Goal: Task Accomplishment & Management: Manage account settings

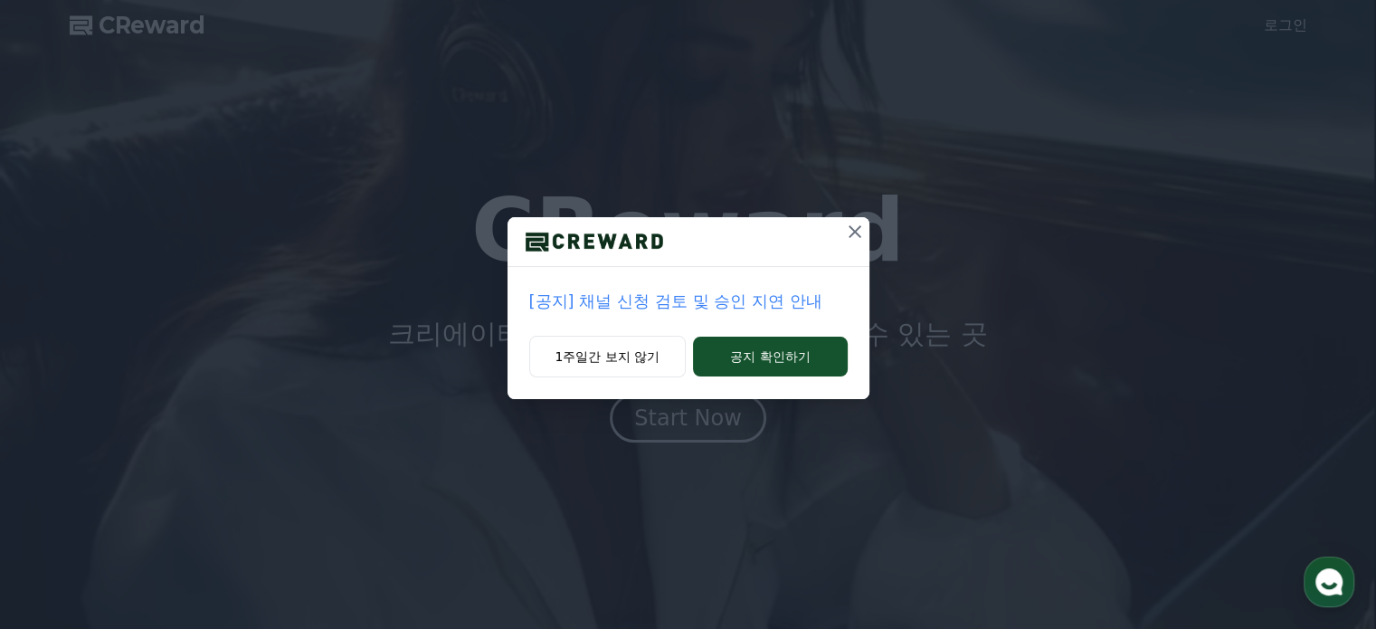
click at [737, 296] on p "[공지] 채널 신청 검토 및 승인 지연 안내" at bounding box center [688, 301] width 319 height 25
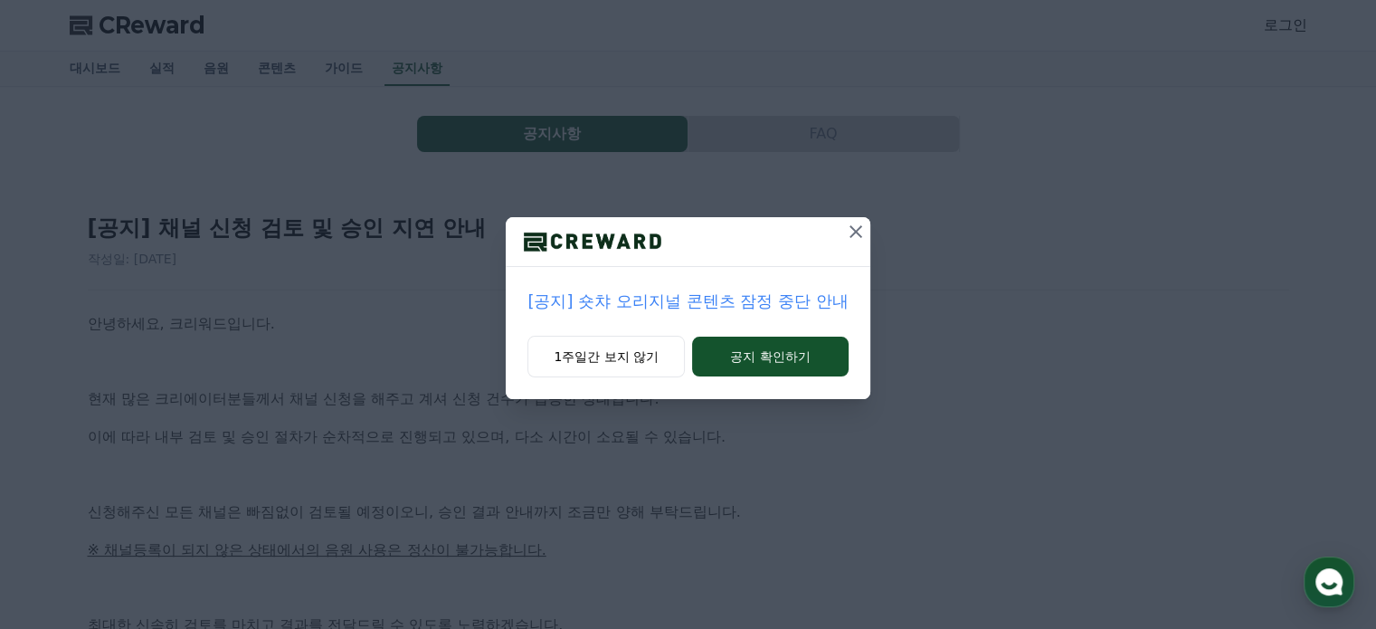
click at [350, 319] on div "[공지] 숏챠 오리지널 콘텐츠 잠정 중단 안내 1주일간 보지 않기 공지 확인하기" at bounding box center [688, 214] width 1376 height 428
click at [856, 231] on icon at bounding box center [856, 231] width 13 height 13
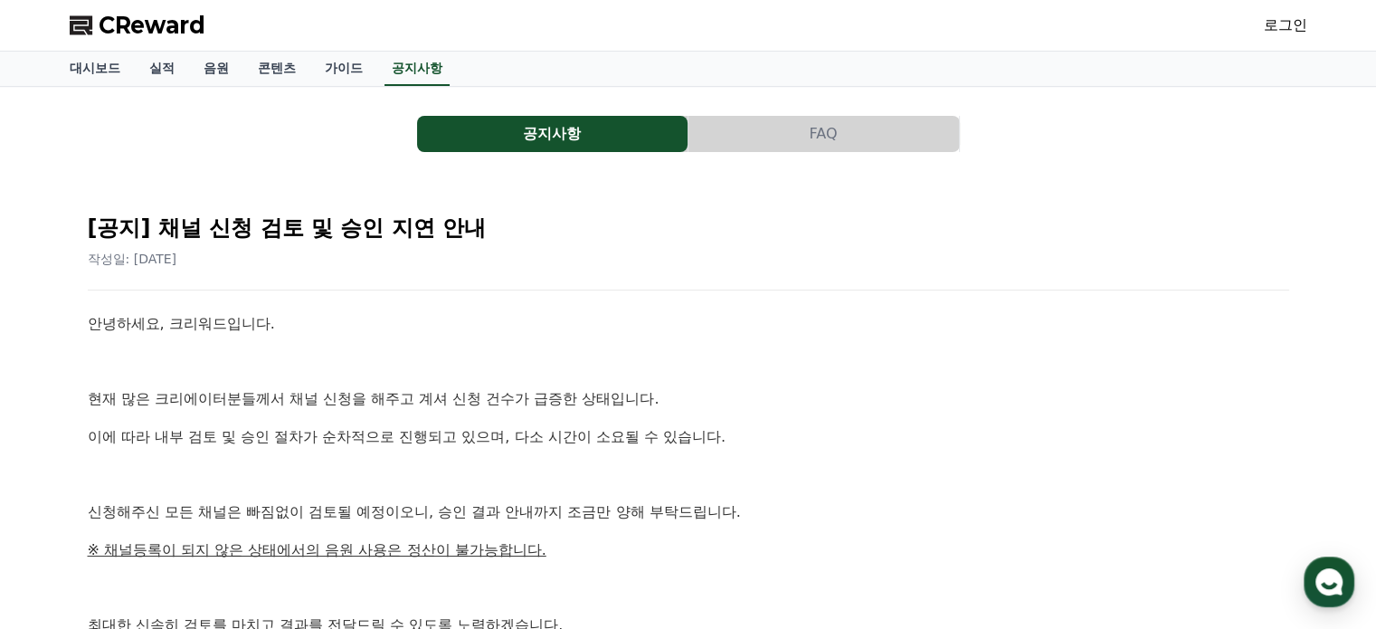
click at [1291, 32] on link "로그인" at bounding box center [1285, 25] width 43 height 22
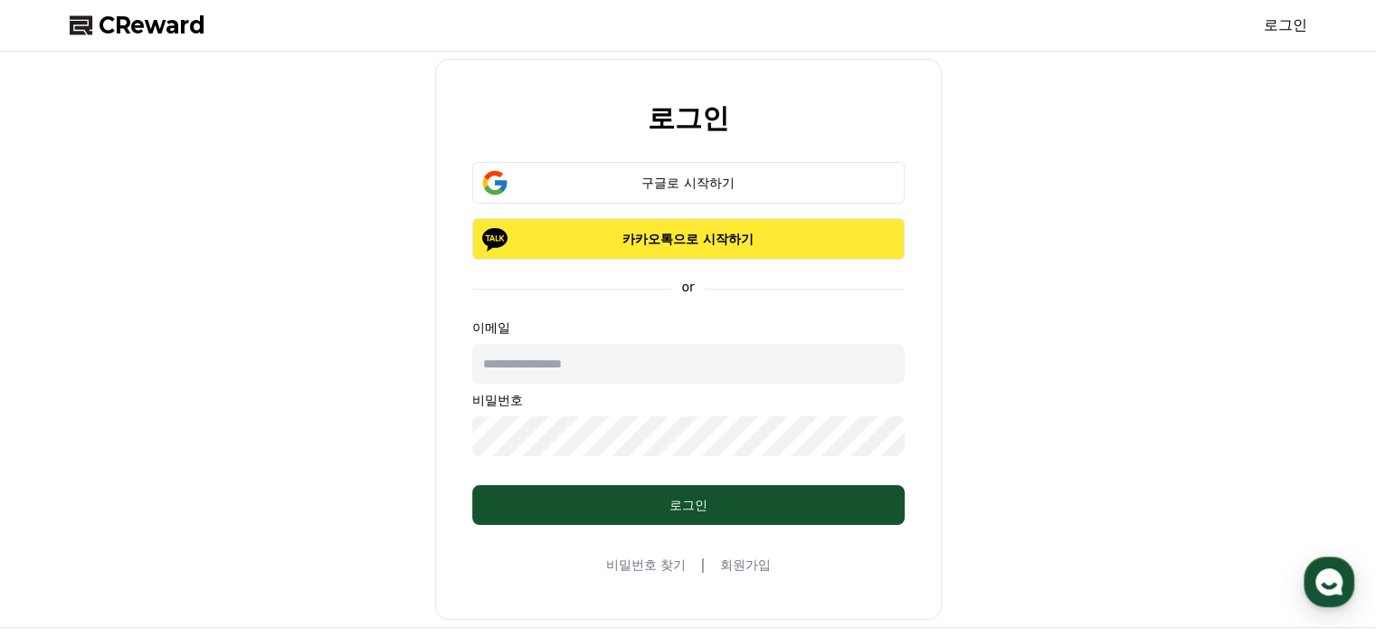
click at [651, 241] on p "카카오톡으로 시작하기" at bounding box center [689, 239] width 380 height 18
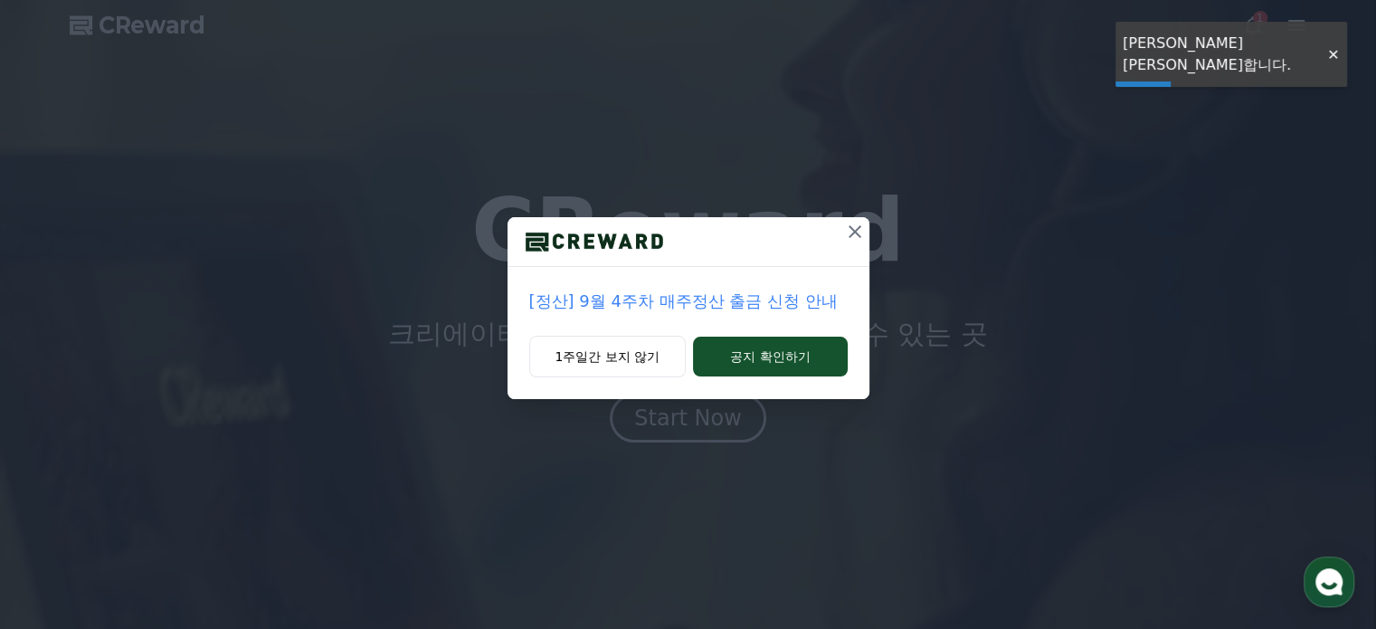
click at [860, 230] on icon at bounding box center [855, 232] width 22 height 22
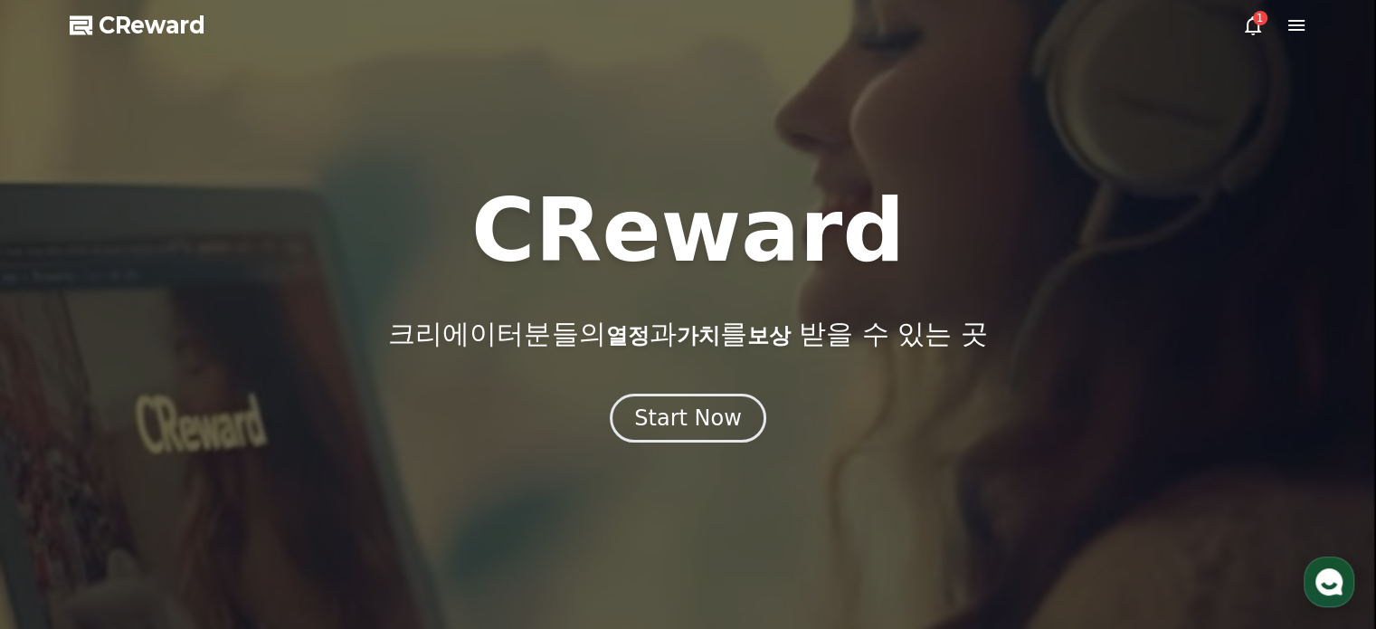
click at [1260, 21] on div "1" at bounding box center [1260, 18] width 14 height 14
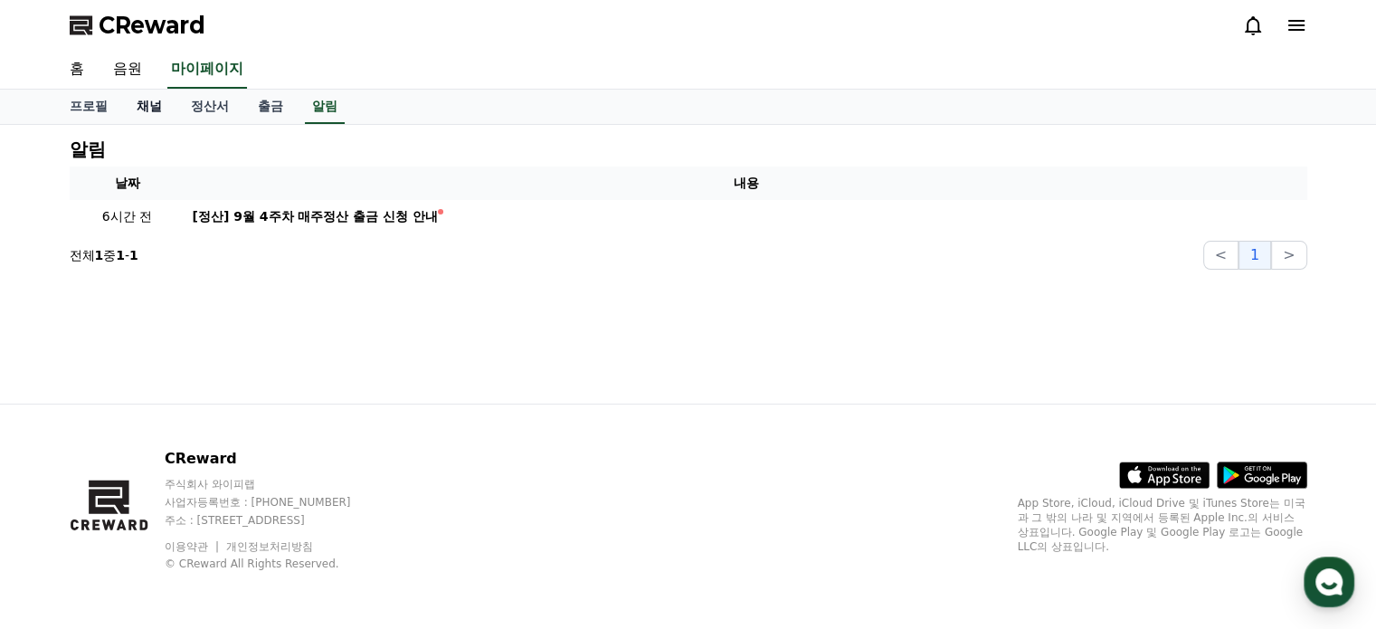
click at [152, 101] on link "채널" at bounding box center [149, 107] width 54 height 34
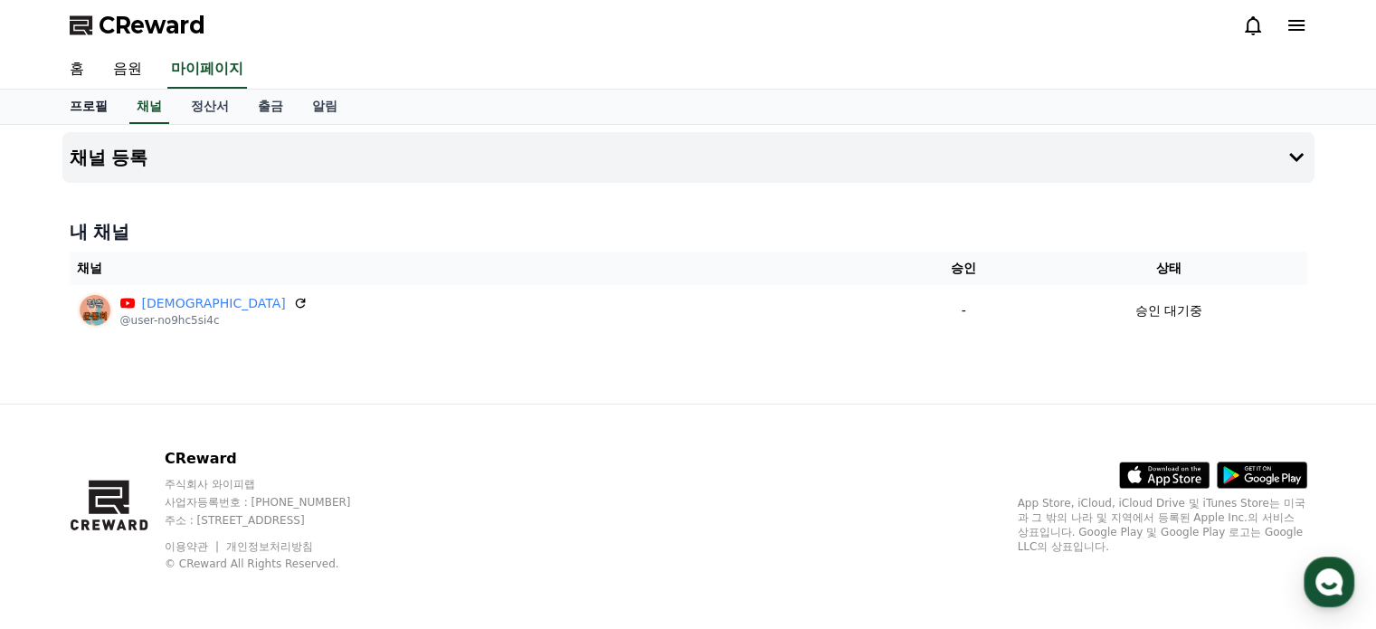
click at [81, 101] on link "프로필" at bounding box center [88, 107] width 67 height 34
select select "**********"
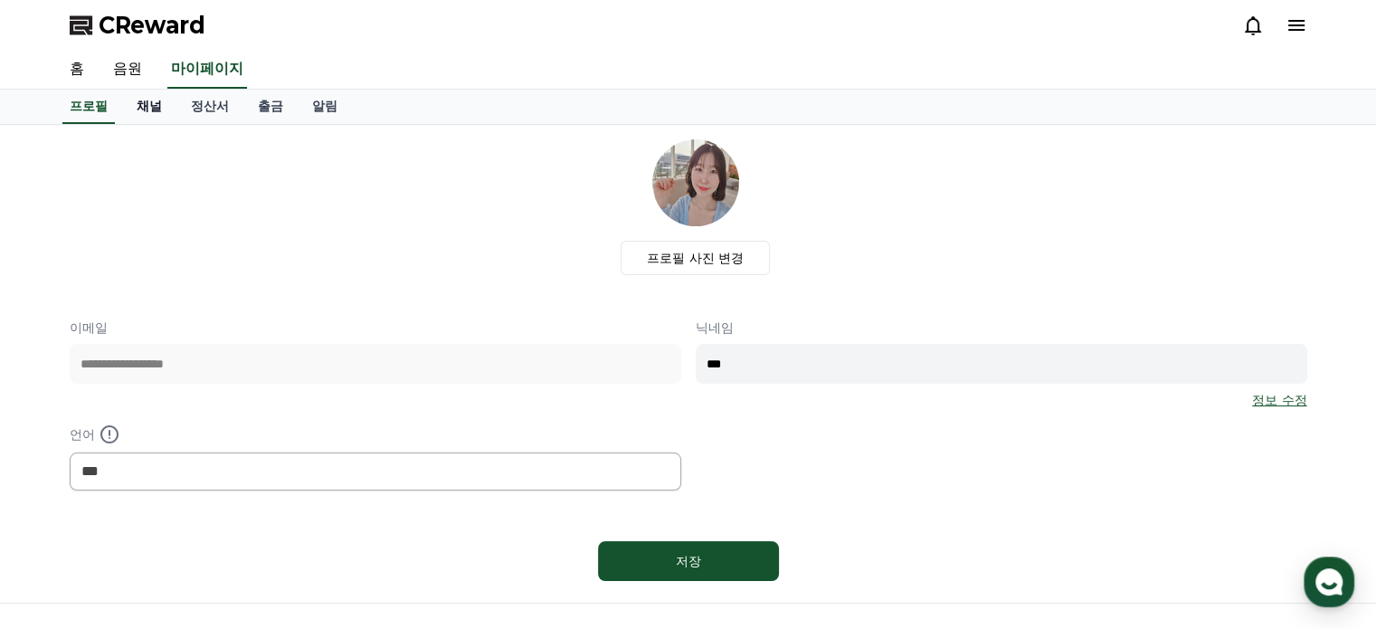
click at [138, 103] on link "채널" at bounding box center [149, 107] width 54 height 34
